Goal: Transaction & Acquisition: Subscribe to service/newsletter

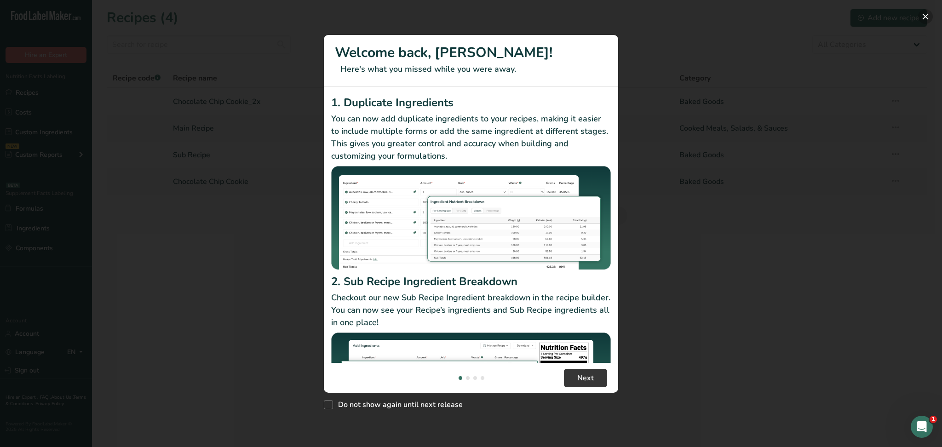
click at [926, 13] on button "New Features" at bounding box center [925, 16] width 15 height 15
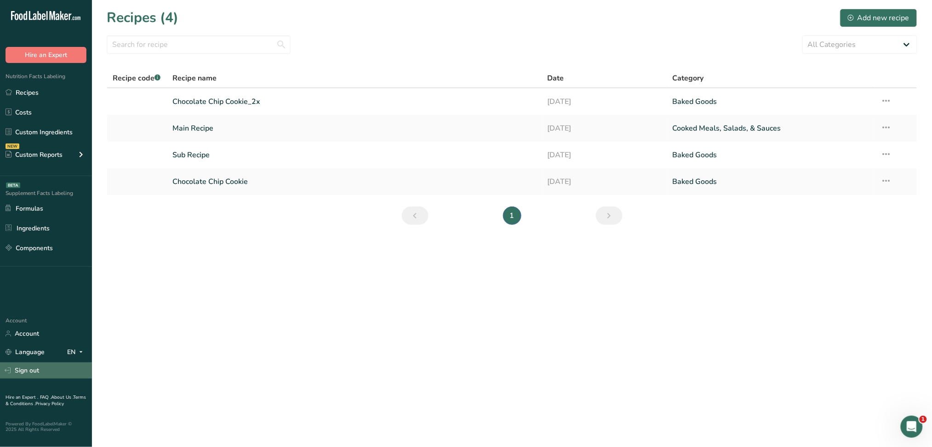
click at [24, 374] on link "Sign out" at bounding box center [46, 370] width 92 height 16
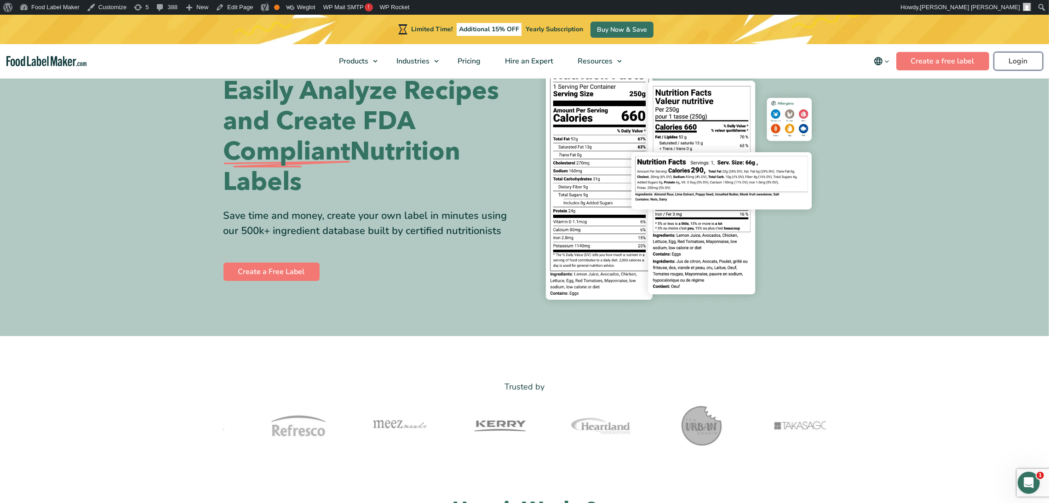
click at [1013, 62] on link "Login" at bounding box center [1018, 61] width 49 height 18
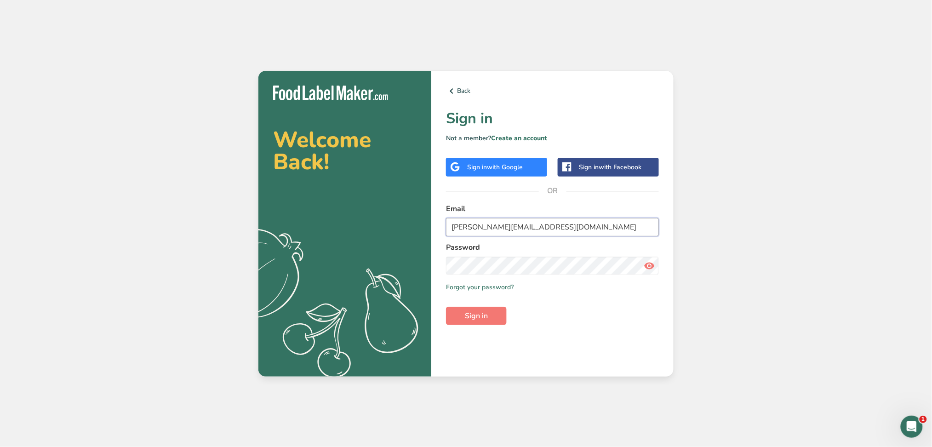
click at [457, 228] on input "mamdouh@foodlabelmaker.com" at bounding box center [552, 227] width 213 height 18
type input "Test6@demo.com"
click at [470, 312] on span "Sign in" at bounding box center [476, 315] width 23 height 11
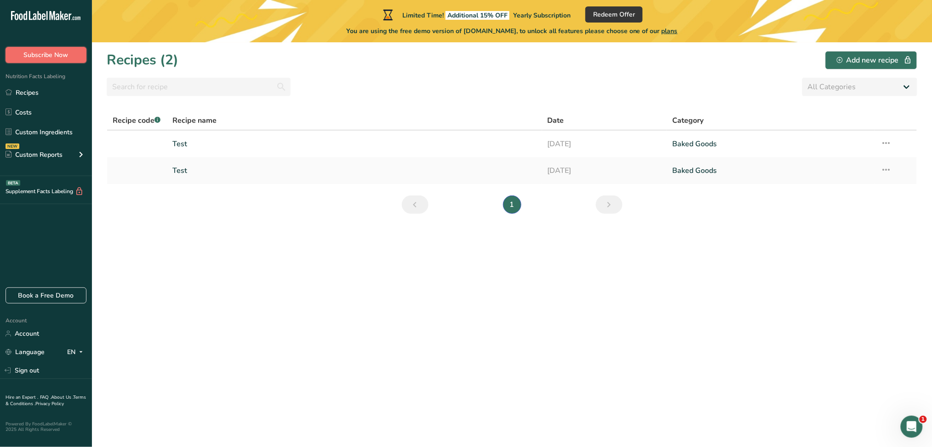
click at [49, 57] on span "Subscribe Now" at bounding box center [46, 55] width 45 height 10
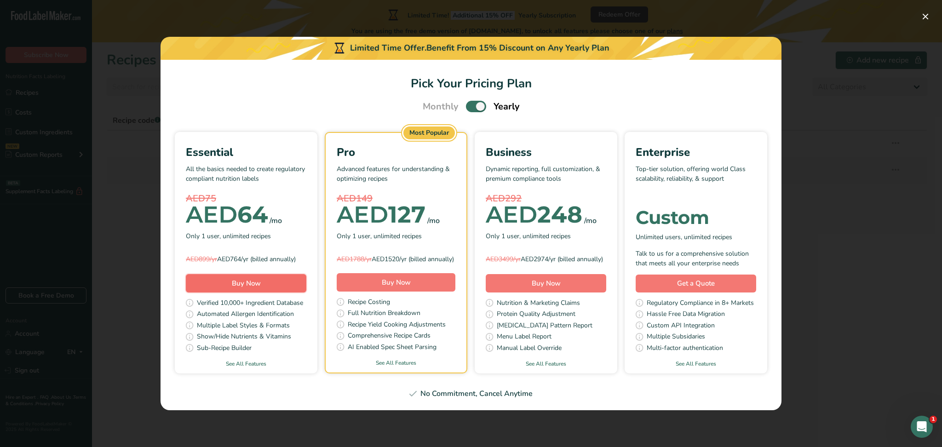
click at [254, 286] on span "Buy Now" at bounding box center [246, 283] width 29 height 9
